Goal: Task Accomplishment & Management: Manage account settings

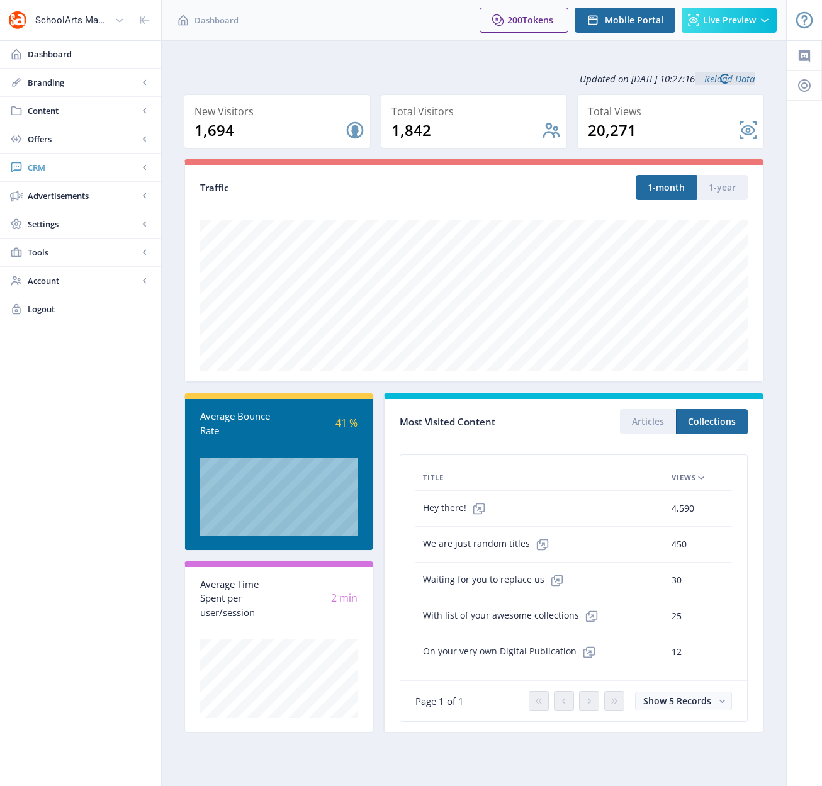
click at [51, 168] on span "CRM" at bounding box center [83, 167] width 111 height 13
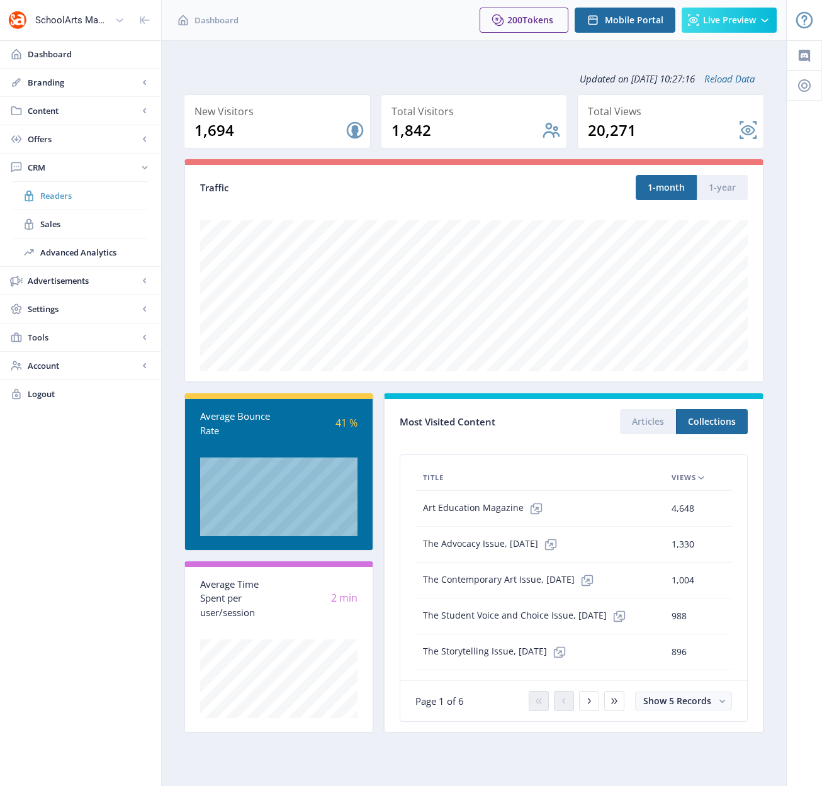
click at [57, 201] on span "Readers" at bounding box center [94, 195] width 108 height 13
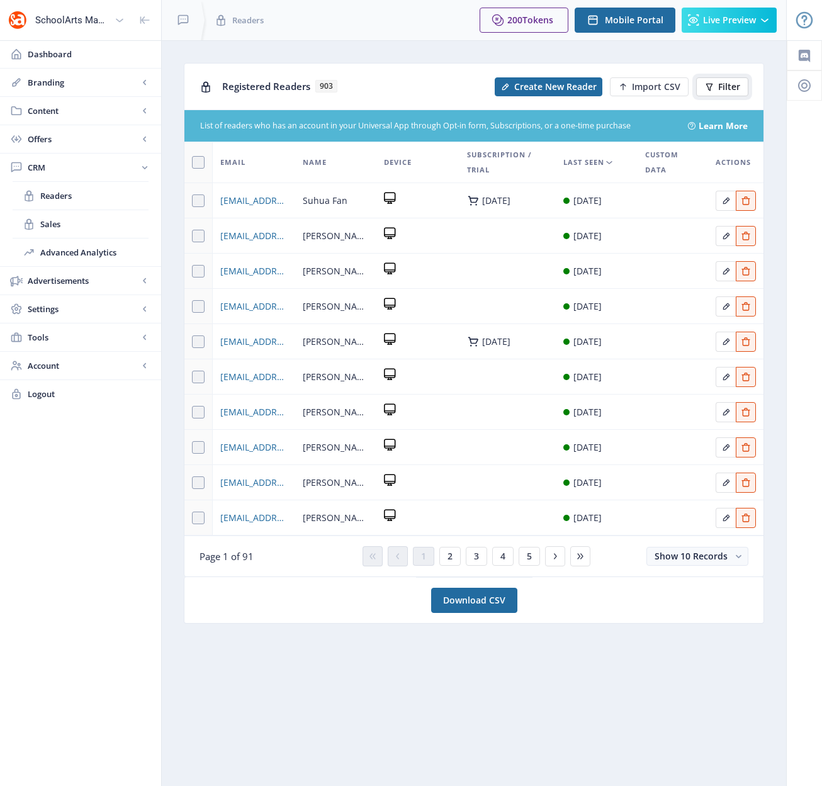
click at [724, 81] on button "Filter" at bounding box center [722, 86] width 52 height 19
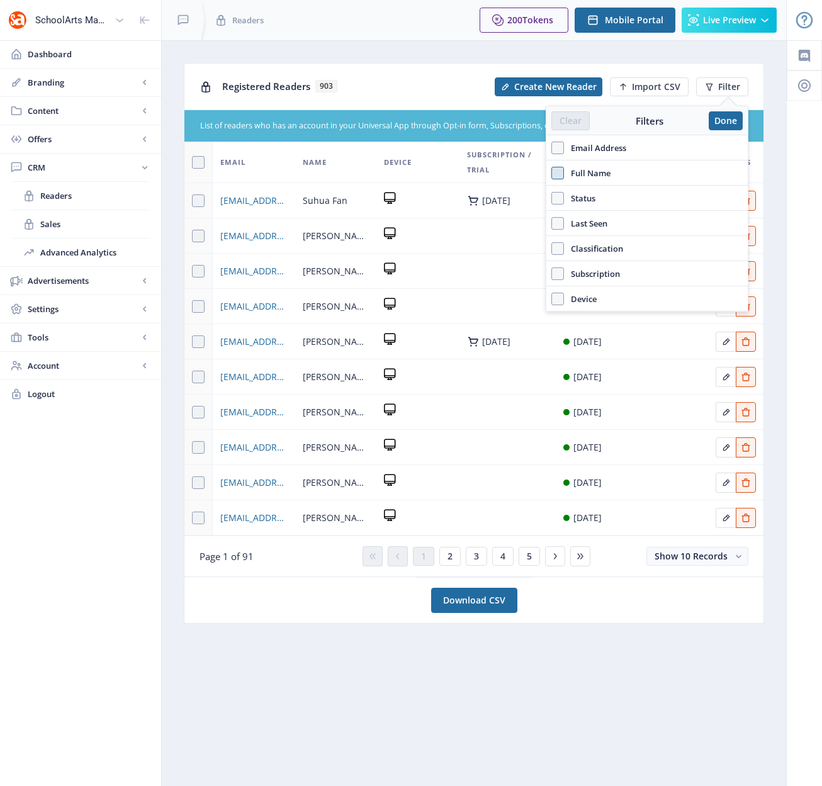
click at [557, 173] on span at bounding box center [557, 173] width 13 height 13
click at [552, 173] on input "Full Name" at bounding box center [551, 172] width 1 height 1
checkbox input "true"
click at [589, 199] on input "text" at bounding box center [646, 201] width 191 height 20
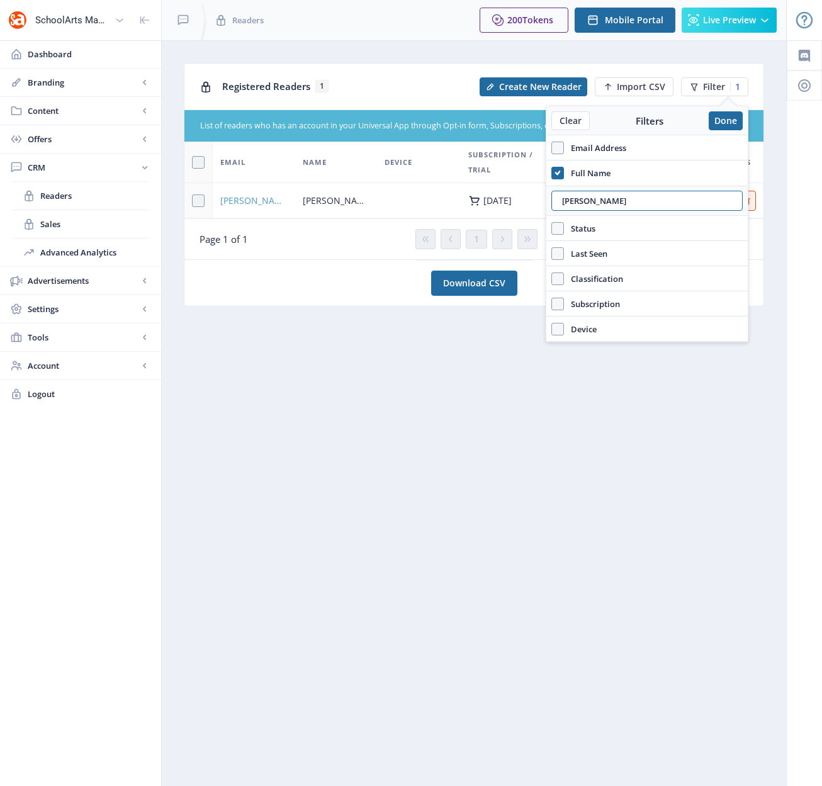
type input "[PERSON_NAME]"
click at [260, 201] on span "[PERSON_NAME][EMAIL_ADDRESS][DOMAIN_NAME]" at bounding box center [253, 200] width 67 height 15
